Goal: Book appointment/travel/reservation

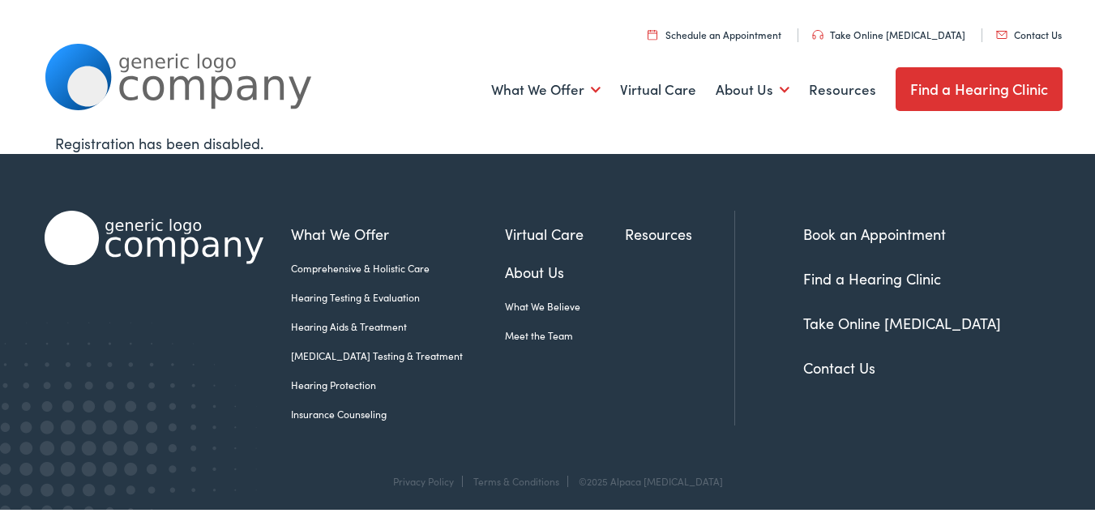
click at [722, 38] on link "Schedule an Appointment" at bounding box center [714, 32] width 134 height 14
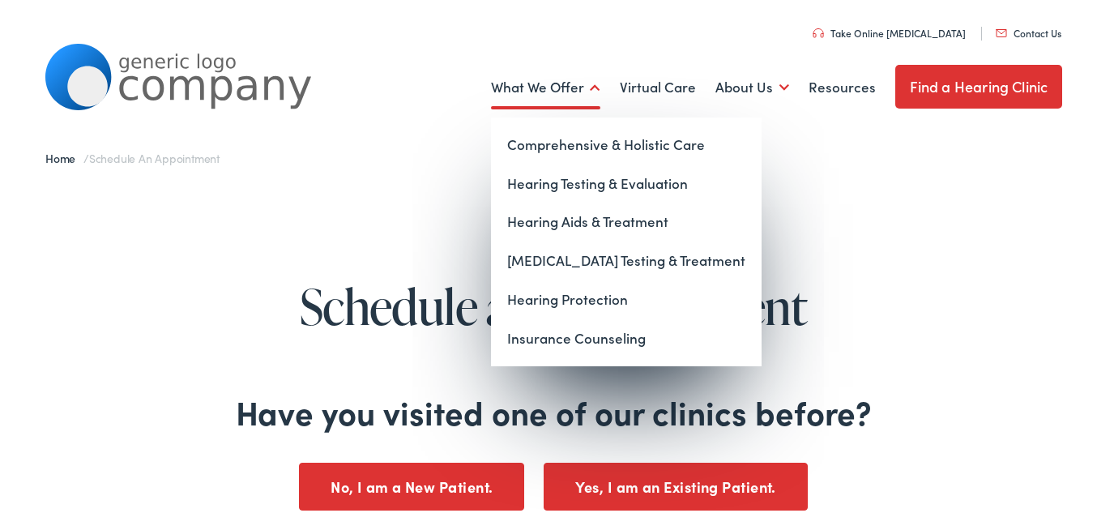
click at [585, 91] on link "What We Offer" at bounding box center [545, 85] width 109 height 60
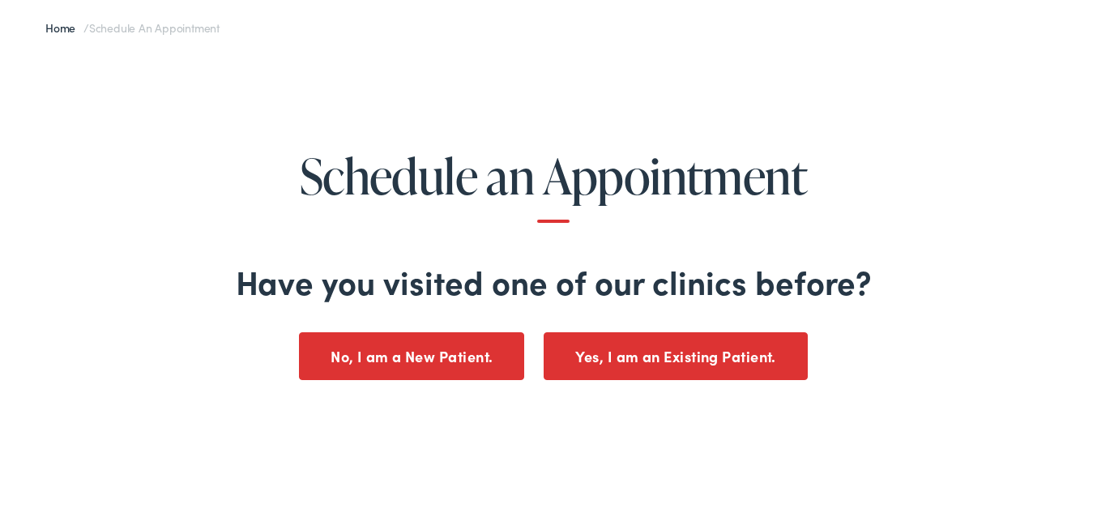
scroll to position [162, 0]
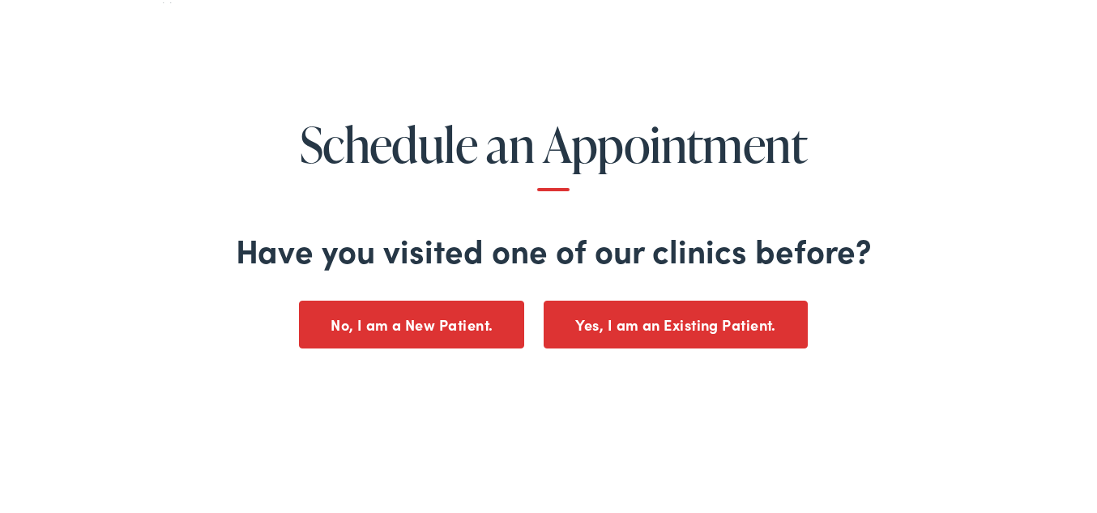
click at [619, 321] on button "Yes, I am an Existing Patient." at bounding box center [676, 322] width 264 height 48
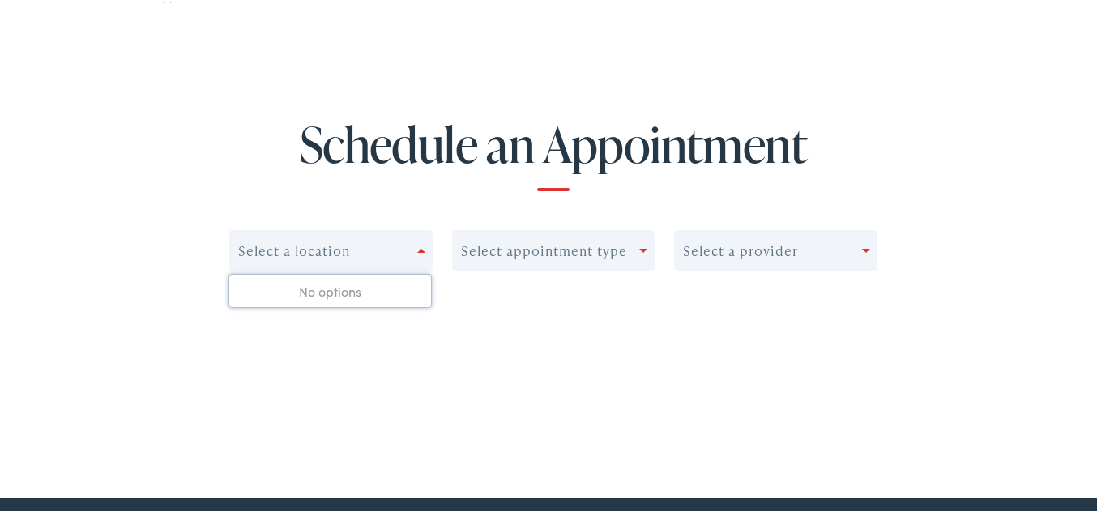
click at [411, 247] on div "Select a location" at bounding box center [323, 248] width 187 height 23
click at [634, 245] on div "Select appointment type" at bounding box center [546, 248] width 187 height 23
click at [856, 250] on div "Select a provider" at bounding box center [768, 248] width 187 height 23
click at [312, 254] on div "Select a location" at bounding box center [294, 248] width 112 height 15
click at [310, 288] on div "No options" at bounding box center [330, 288] width 202 height 32
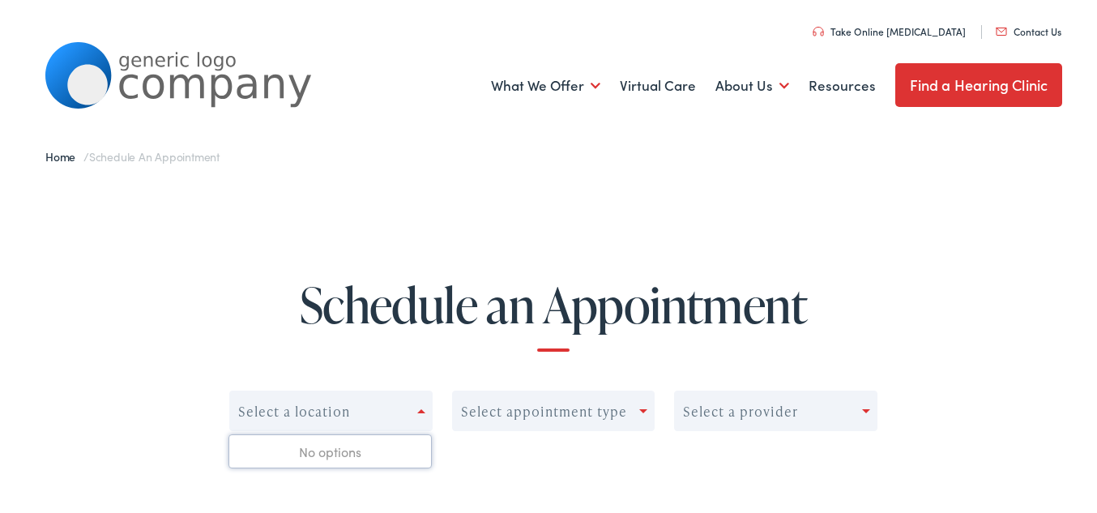
scroll to position [0, 0]
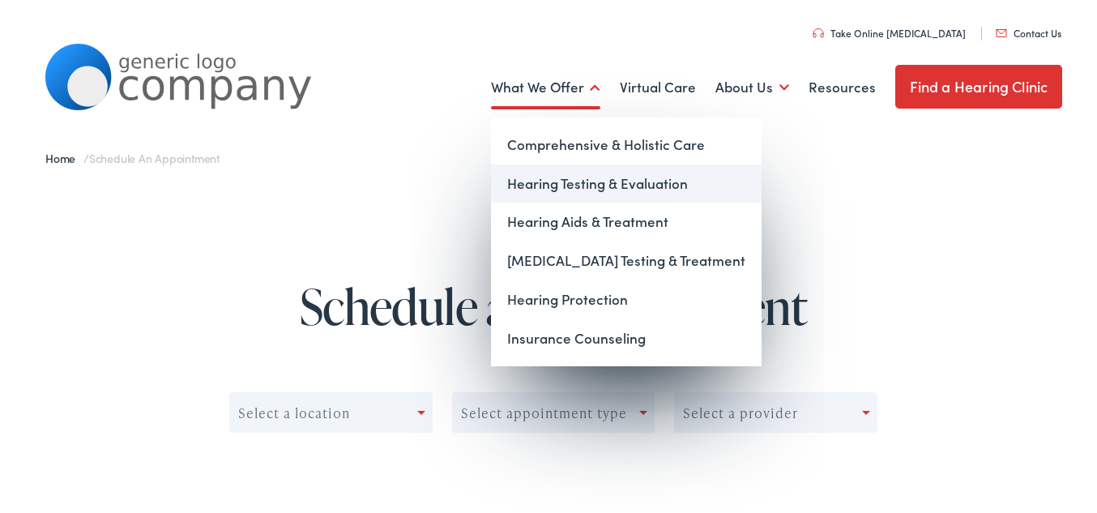
click at [593, 176] on link "Hearing Testing & Evaluation" at bounding box center [626, 181] width 271 height 39
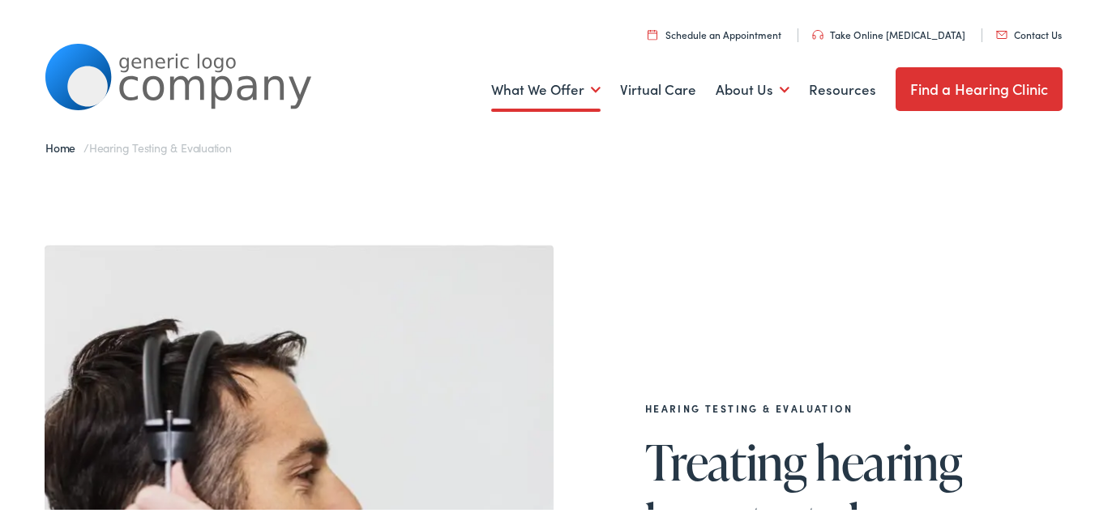
click at [1001, 83] on link "Find a Hearing Clinic" at bounding box center [979, 87] width 168 height 44
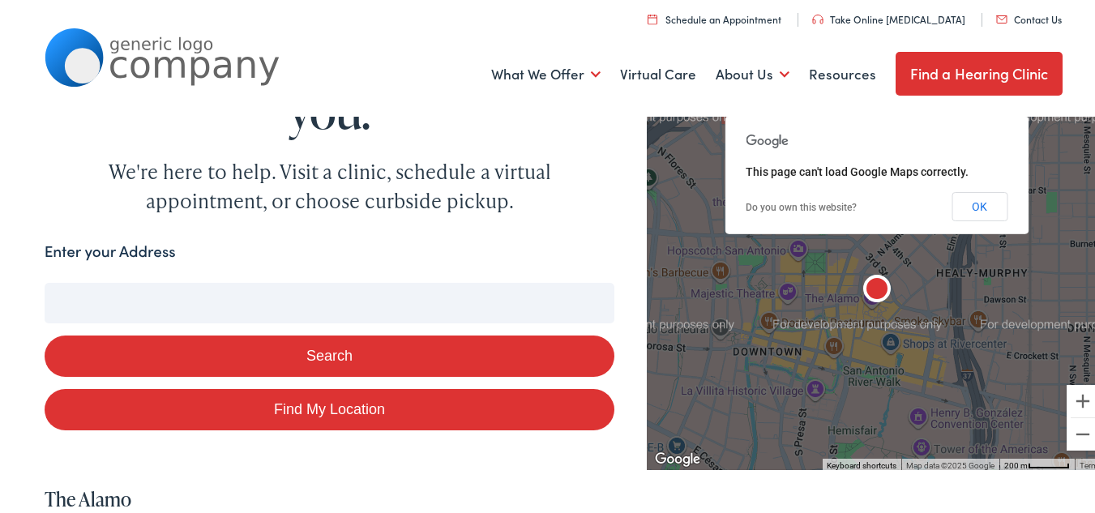
scroll to position [81, 0]
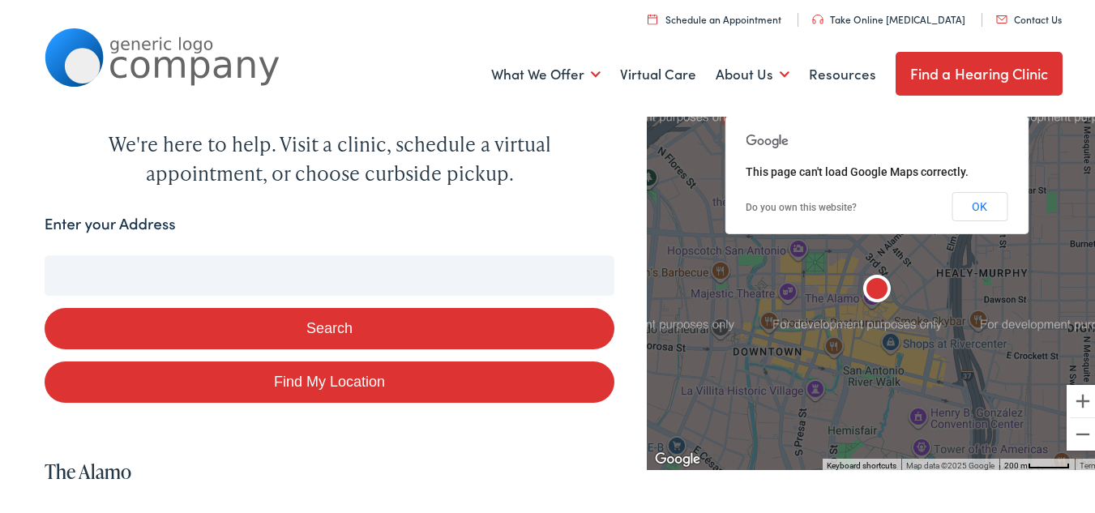
click at [134, 263] on input "Enter your Address" at bounding box center [330, 273] width 570 height 41
type input "66"
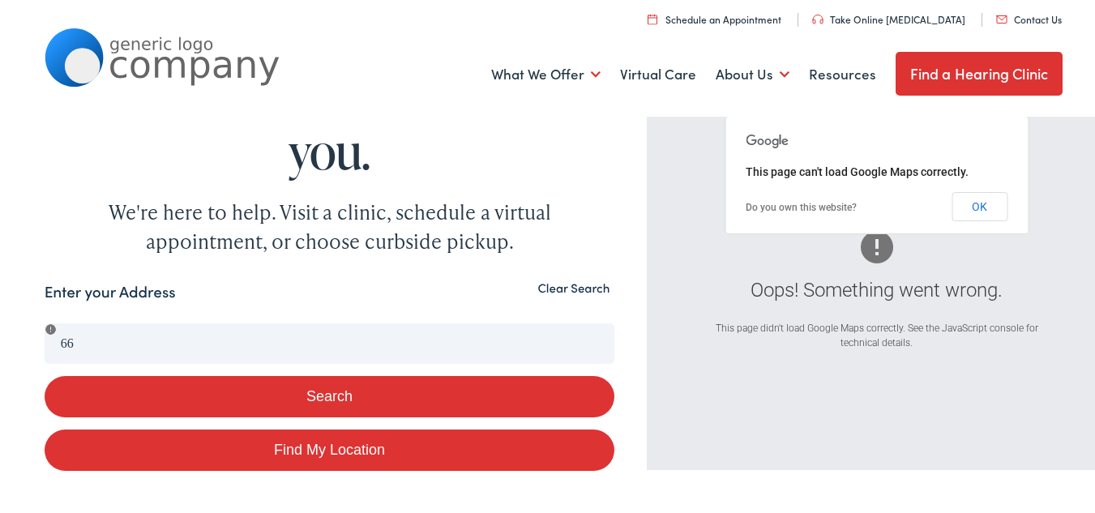
scroll to position [0, 0]
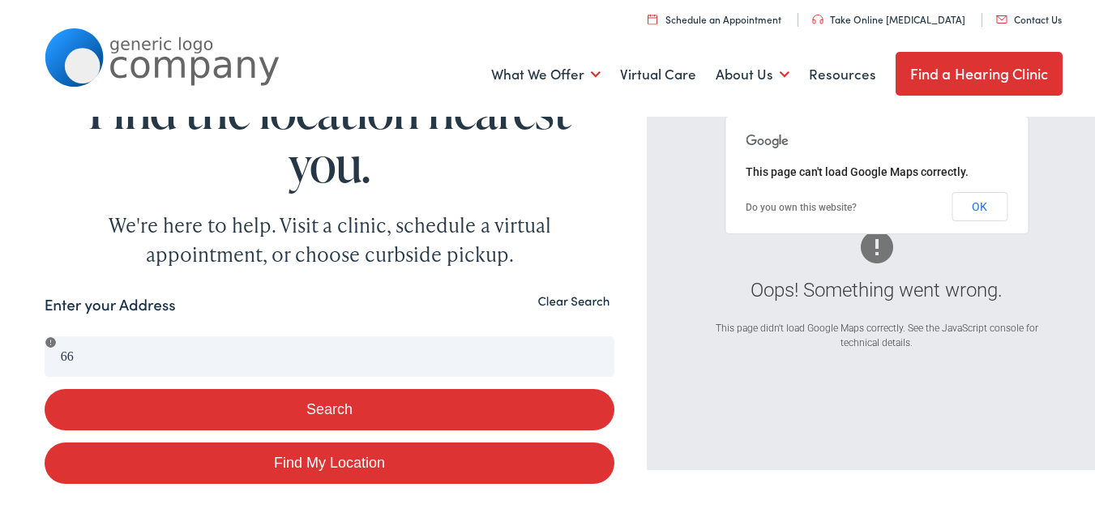
click at [566, 300] on button "Clear Search" at bounding box center [573, 298] width 82 height 15
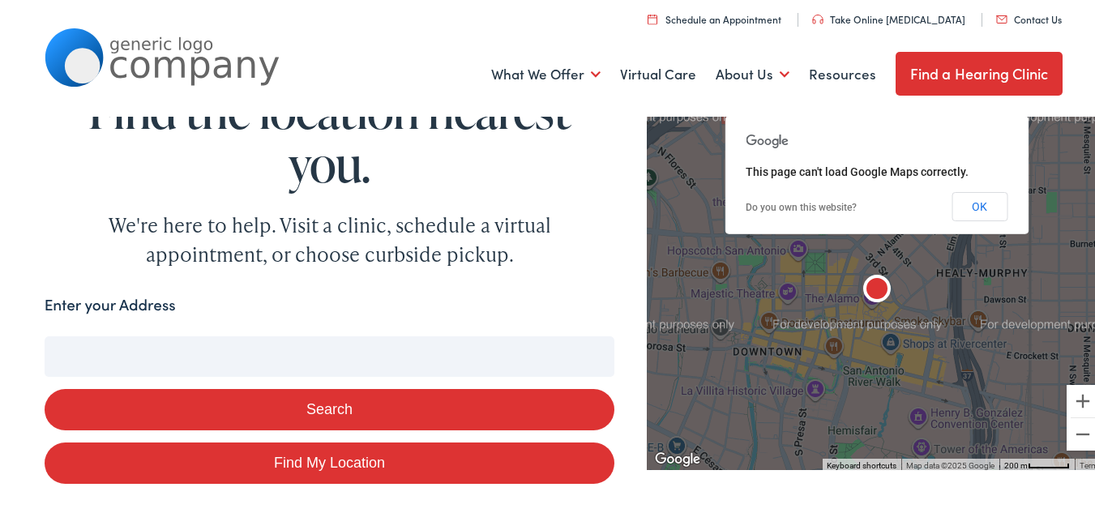
click at [135, 348] on input "Enter your Address" at bounding box center [330, 354] width 570 height 41
type input "6"
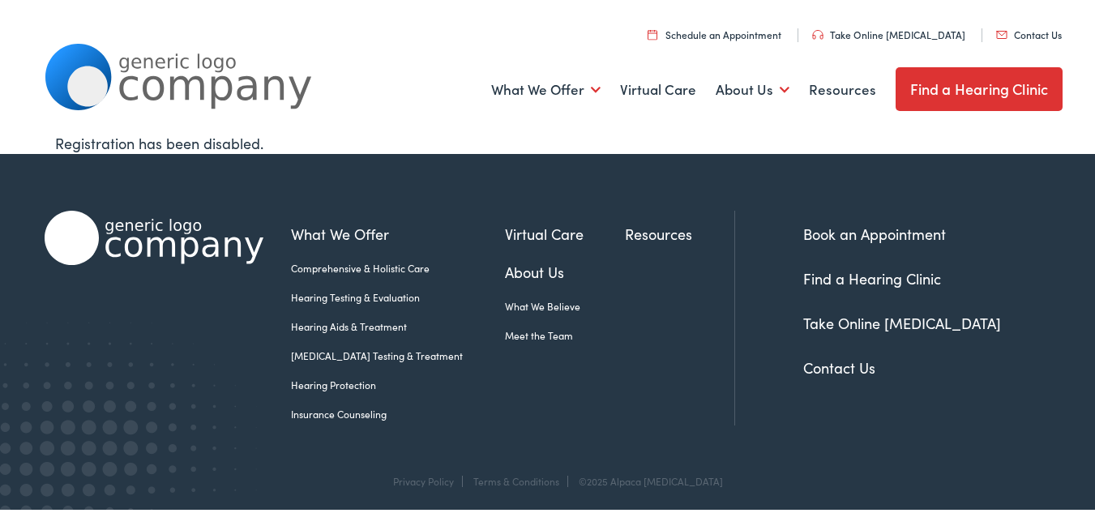
click at [725, 37] on link "Schedule an Appointment" at bounding box center [714, 32] width 134 height 14
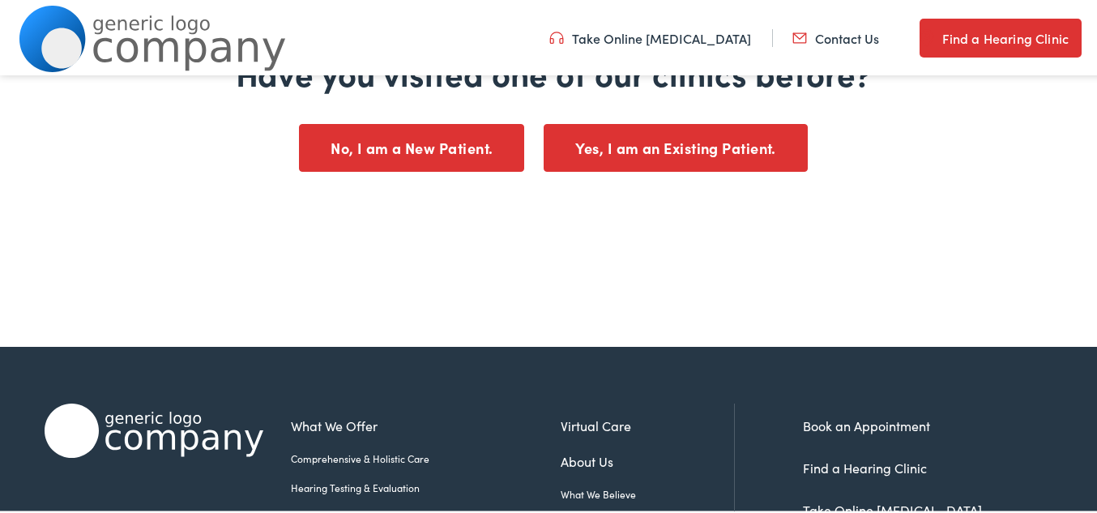
scroll to position [324, 0]
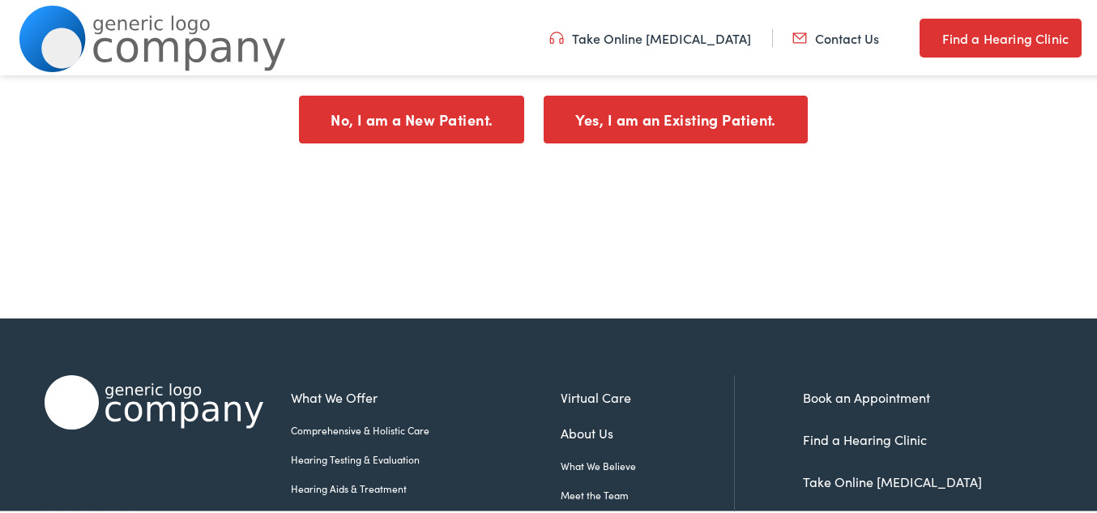
click at [618, 122] on button "Yes, I am an Existing Patient." at bounding box center [676, 117] width 264 height 48
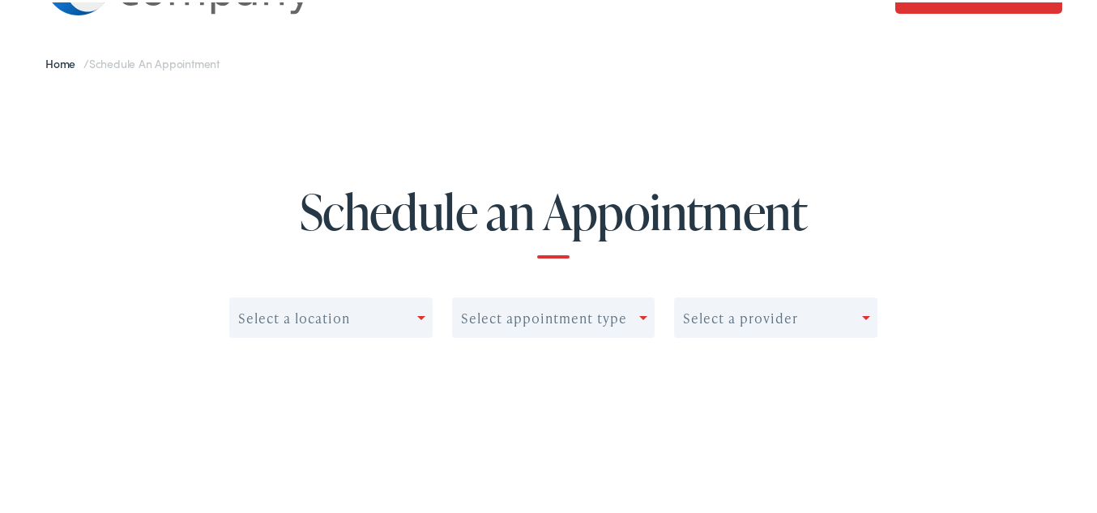
scroll to position [66, 0]
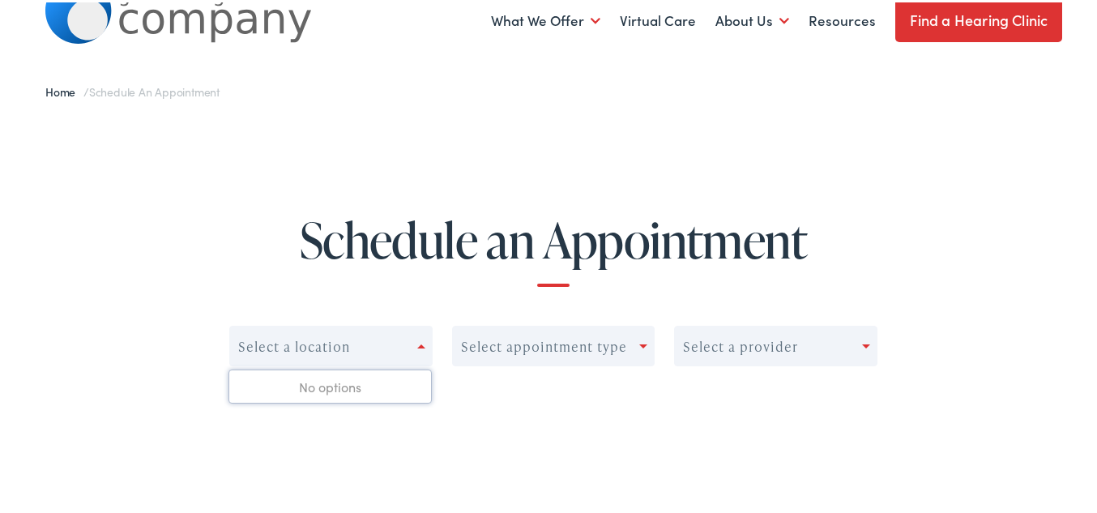
click at [327, 328] on div "Select a location" at bounding box center [330, 343] width 203 height 41
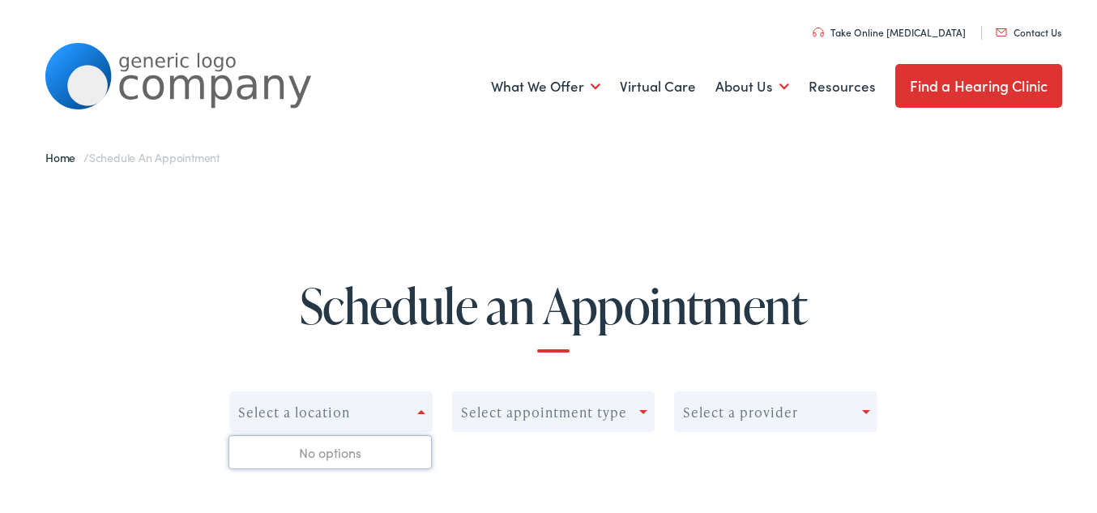
scroll to position [0, 0]
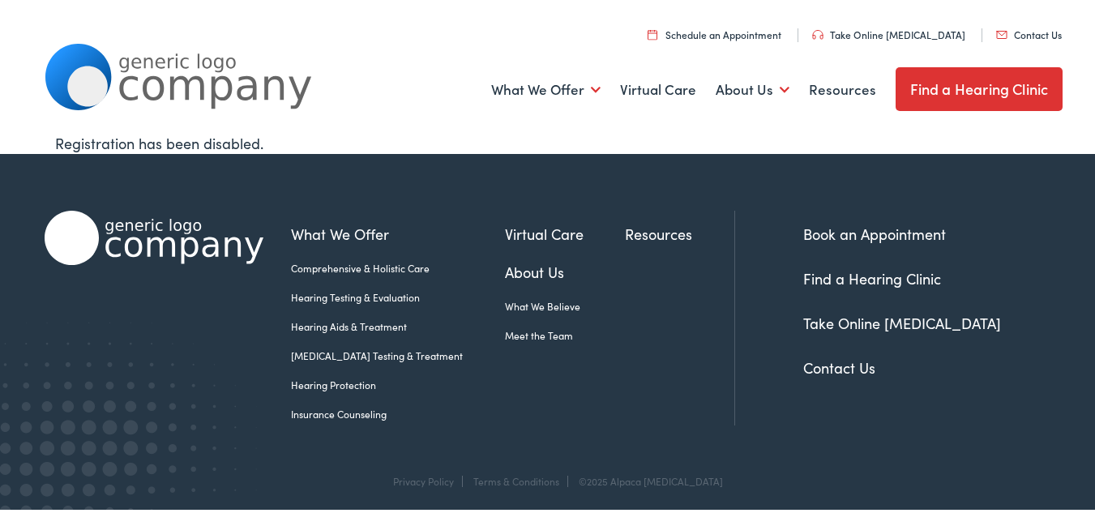
click at [960, 101] on link "Find a Hearing Clinic" at bounding box center [979, 87] width 168 height 44
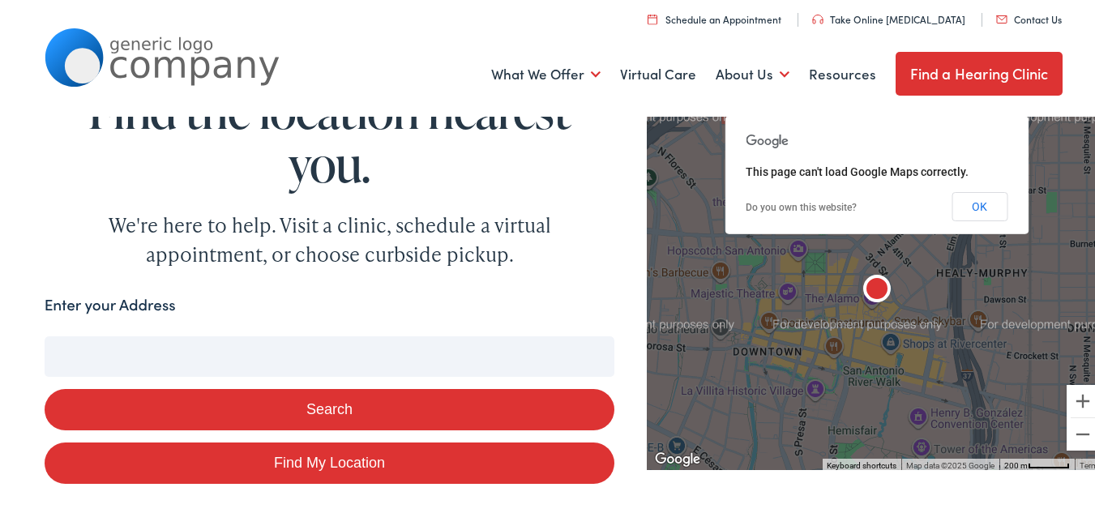
click at [120, 355] on input "Enter your Address" at bounding box center [330, 354] width 570 height 41
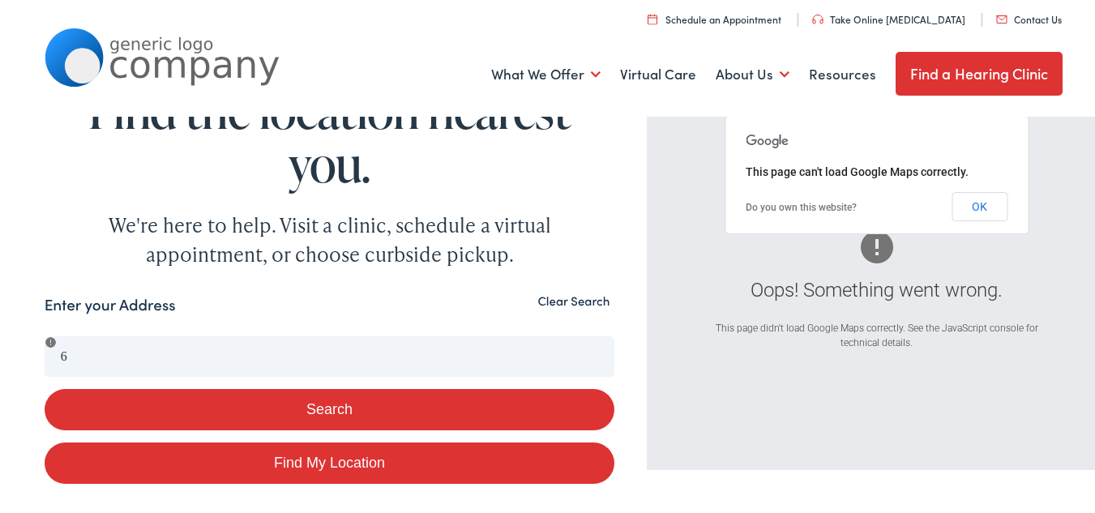
click at [337, 460] on link "Find My Location" at bounding box center [330, 460] width 570 height 41
type input "Ocean Springs, Mississippi"
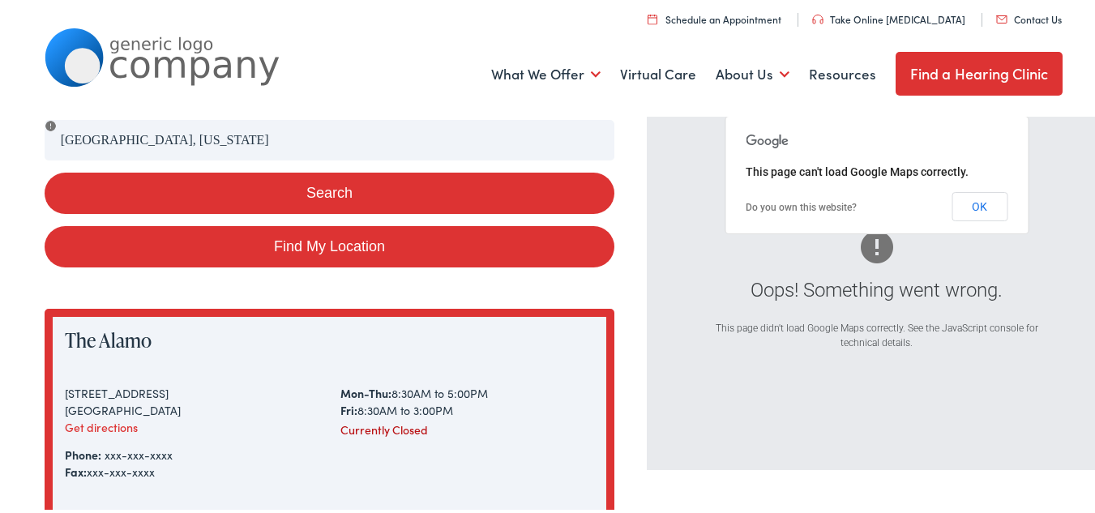
scroll to position [243, 0]
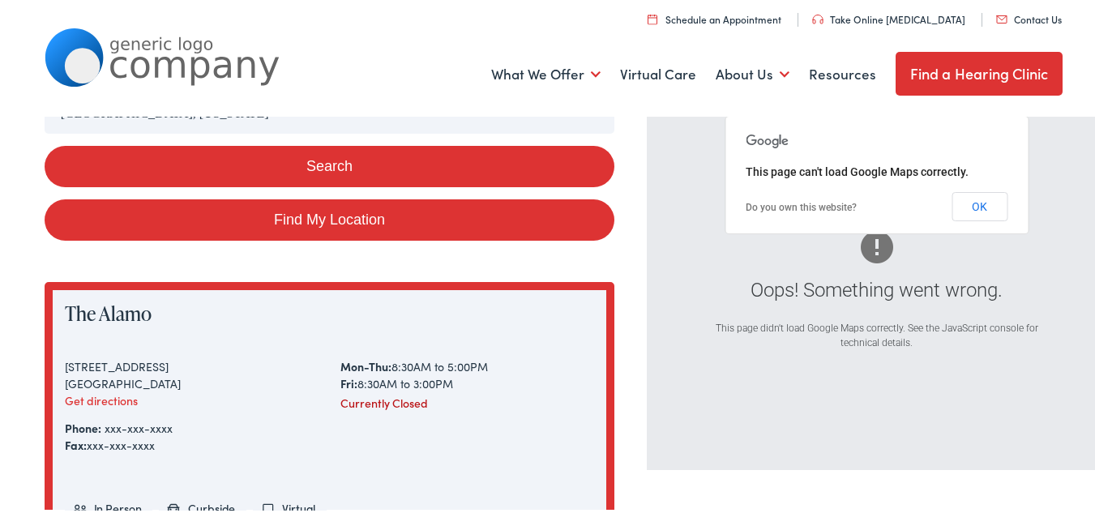
click at [361, 211] on link "Find My Location" at bounding box center [330, 217] width 570 height 41
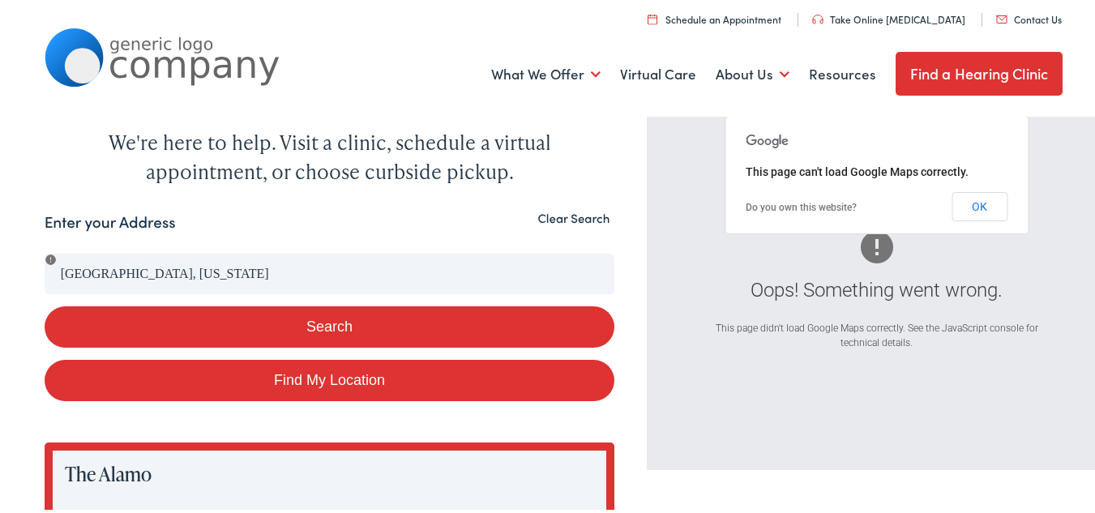
scroll to position [81, 0]
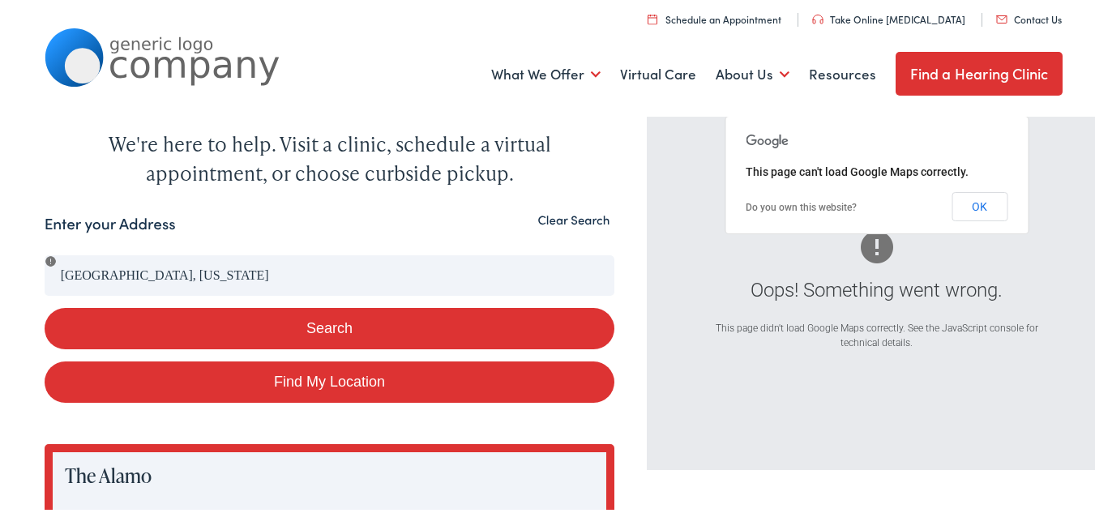
click at [339, 320] on button "Search" at bounding box center [330, 325] width 570 height 41
